Goal: Feedback & Contribution: Leave review/rating

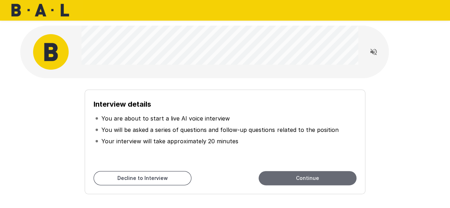
click at [280, 179] on button "Continue" at bounding box center [308, 178] width 98 height 14
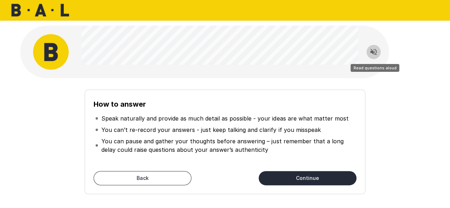
click at [370, 54] on icon "Read questions aloud" at bounding box center [373, 52] width 9 height 9
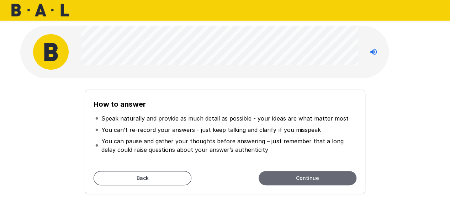
click at [350, 175] on button "Continue" at bounding box center [308, 178] width 98 height 14
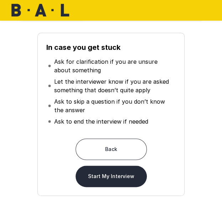
scroll to position [68, 0]
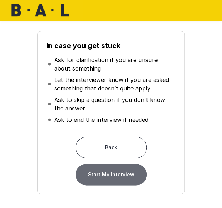
click at [136, 179] on button "Start My Interview" at bounding box center [110, 174] width 71 height 21
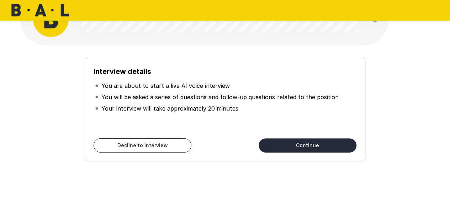
scroll to position [31, 0]
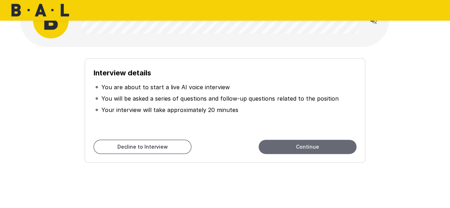
click at [304, 143] on button "Continue" at bounding box center [308, 147] width 98 height 14
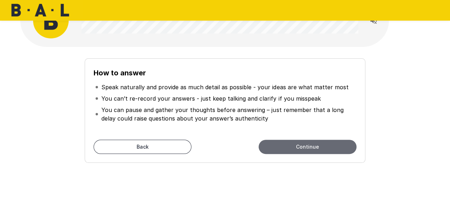
click at [304, 143] on button "Continue" at bounding box center [308, 147] width 98 height 14
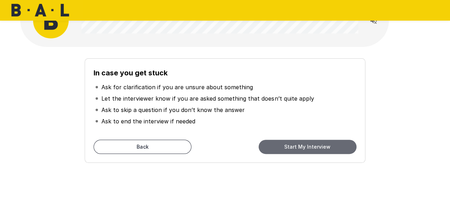
click at [304, 143] on button "Start My Interview" at bounding box center [308, 147] width 98 height 14
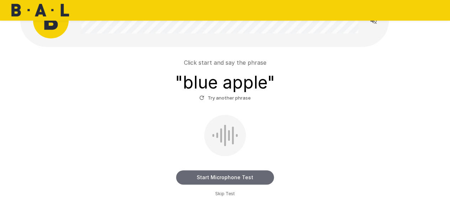
click at [242, 182] on button "Start Microphone Test" at bounding box center [225, 177] width 98 height 14
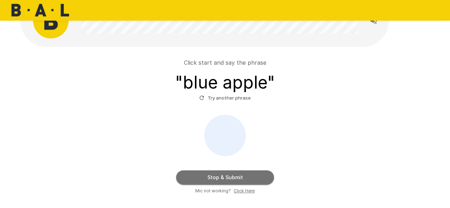
click at [223, 182] on button "Stop & Submit" at bounding box center [225, 177] width 98 height 14
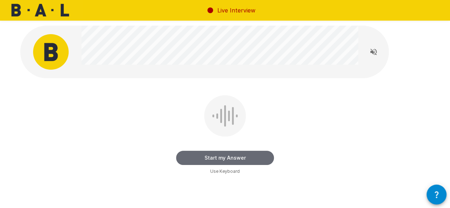
click at [257, 162] on button "Start my Answer" at bounding box center [225, 158] width 98 height 14
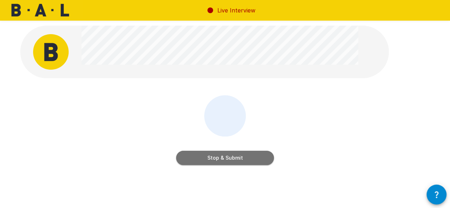
click at [257, 162] on button "Stop & Submit" at bounding box center [225, 158] width 98 height 14
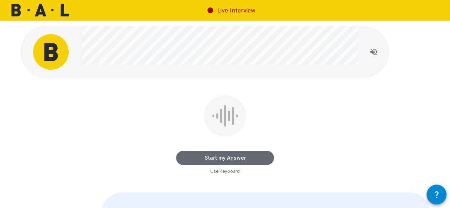
click at [257, 162] on button "Start my Answer" at bounding box center [225, 158] width 98 height 14
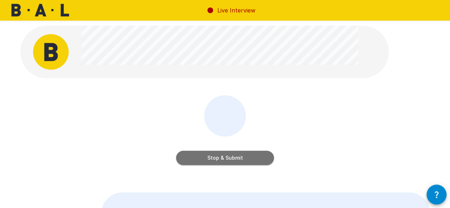
click at [257, 162] on button "Stop & Submit" at bounding box center [225, 158] width 98 height 14
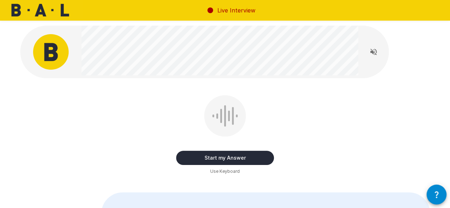
click at [257, 162] on button "Start my Answer" at bounding box center [225, 158] width 98 height 14
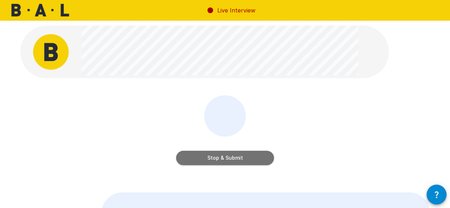
click at [257, 162] on button "Stop & Submit" at bounding box center [225, 158] width 98 height 14
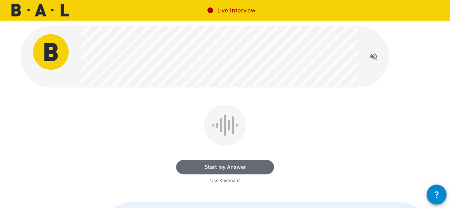
click at [257, 162] on button "Start my Answer" at bounding box center [225, 167] width 98 height 14
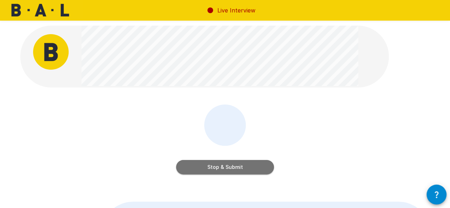
click at [215, 163] on button "Stop & Submit" at bounding box center [225, 167] width 98 height 14
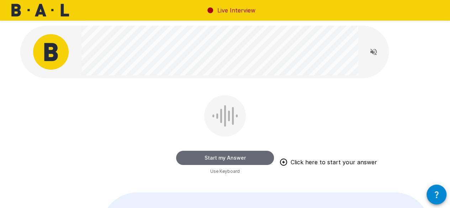
click at [178, 158] on button "Start my Answer" at bounding box center [225, 158] width 98 height 14
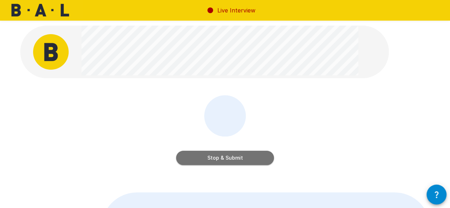
click at [178, 158] on button "Stop & Submit" at bounding box center [225, 158] width 98 height 14
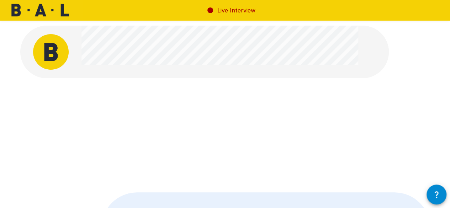
click at [43, 148] on div at bounding box center [225, 135] width 410 height 80
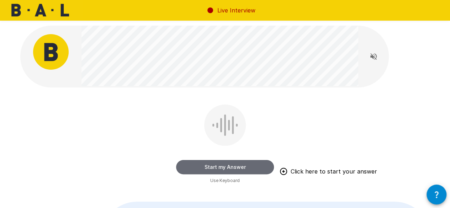
click at [183, 163] on button "Start my Answer" at bounding box center [225, 167] width 98 height 14
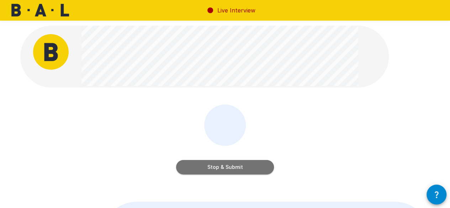
click at [204, 166] on button "Stop & Submit" at bounding box center [225, 167] width 98 height 14
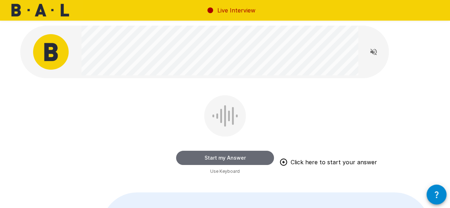
click at [224, 154] on button "Start my Answer" at bounding box center [225, 158] width 98 height 14
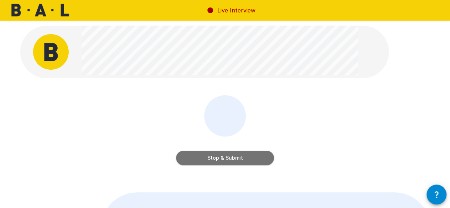
click at [234, 156] on button "Stop & Submit" at bounding box center [225, 158] width 98 height 14
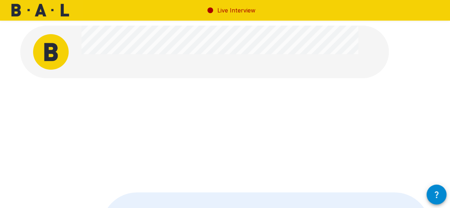
click at [46, 157] on div at bounding box center [225, 135] width 410 height 80
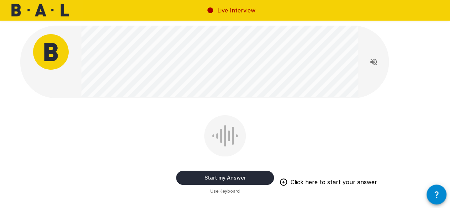
click at [214, 178] on button "Start my Answer" at bounding box center [225, 178] width 98 height 14
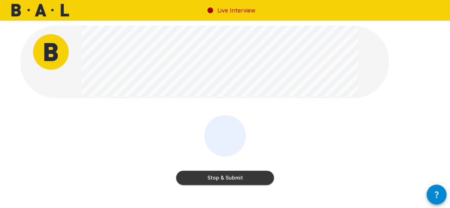
click at [213, 176] on button "Stop & Submit" at bounding box center [225, 178] width 98 height 14
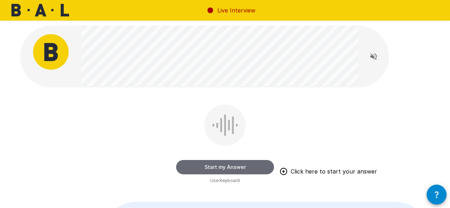
click at [184, 169] on button "Start my Answer" at bounding box center [225, 167] width 98 height 14
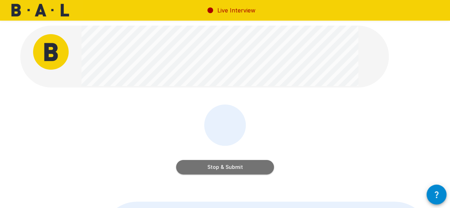
click at [236, 170] on button "Stop & Submit" at bounding box center [225, 167] width 98 height 14
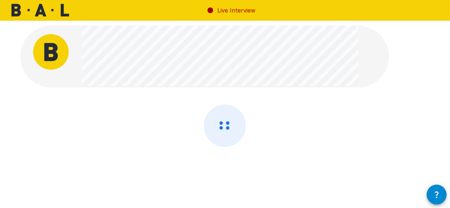
click at [133, 157] on div at bounding box center [225, 145] width 410 height 80
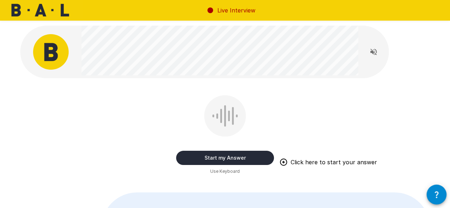
click at [212, 153] on button "Start my Answer" at bounding box center [225, 158] width 98 height 14
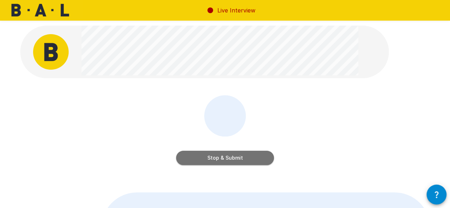
click at [185, 160] on button "Stop & Submit" at bounding box center [225, 158] width 98 height 14
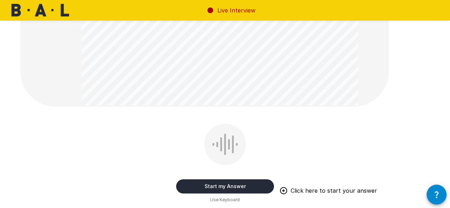
scroll to position [228, 0]
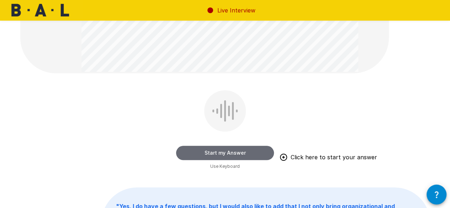
click at [183, 151] on button "Start my Answer" at bounding box center [225, 153] width 98 height 14
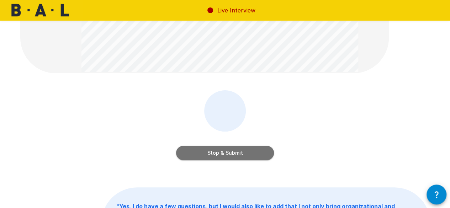
click at [191, 151] on button "Stop & Submit" at bounding box center [225, 153] width 98 height 14
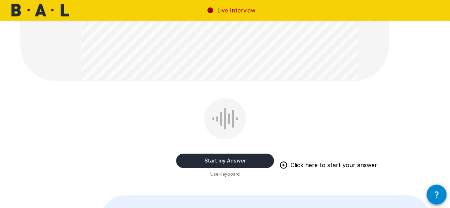
scroll to position [71, 0]
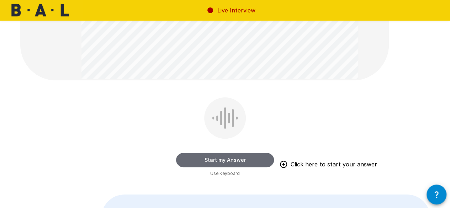
click at [215, 160] on button "Start my Answer" at bounding box center [225, 160] width 98 height 14
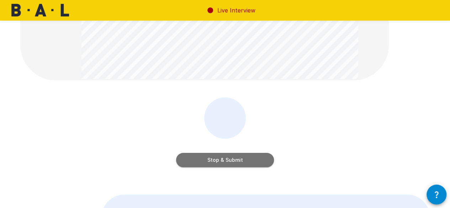
click at [215, 160] on button "Stop & Submit" at bounding box center [225, 160] width 98 height 14
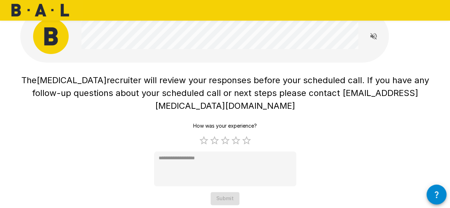
scroll to position [16, 0]
click at [247, 135] on label "5 Stars" at bounding box center [246, 140] width 11 height 11
type textarea "*"
click at [281, 120] on div "How was your experience? 1 Star 2 Stars 3 Stars 4 Stars 5 Stars Empty * Submit" at bounding box center [225, 163] width 142 height 86
click at [231, 192] on button "Submit" at bounding box center [225, 198] width 29 height 13
